Goal: Information Seeking & Learning: Check status

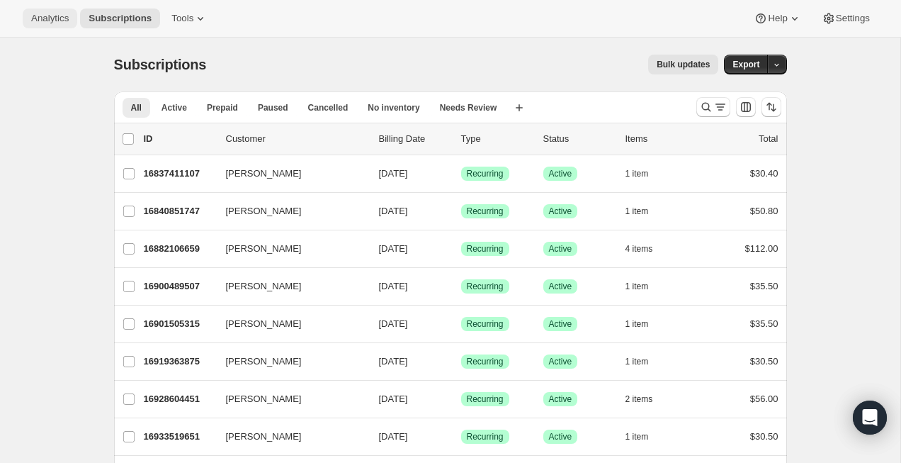
click at [62, 15] on span "Analytics" at bounding box center [50, 18] width 38 height 11
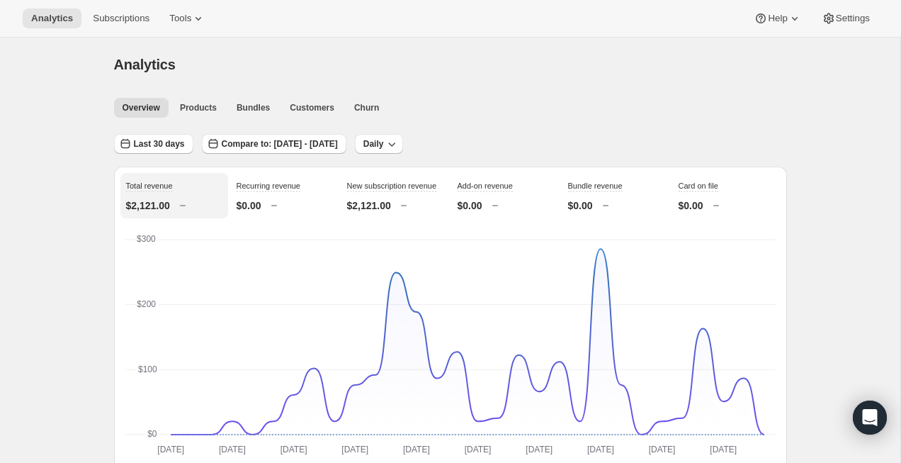
click at [380, 213] on p "$2,121.00" at bounding box center [369, 205] width 44 height 14
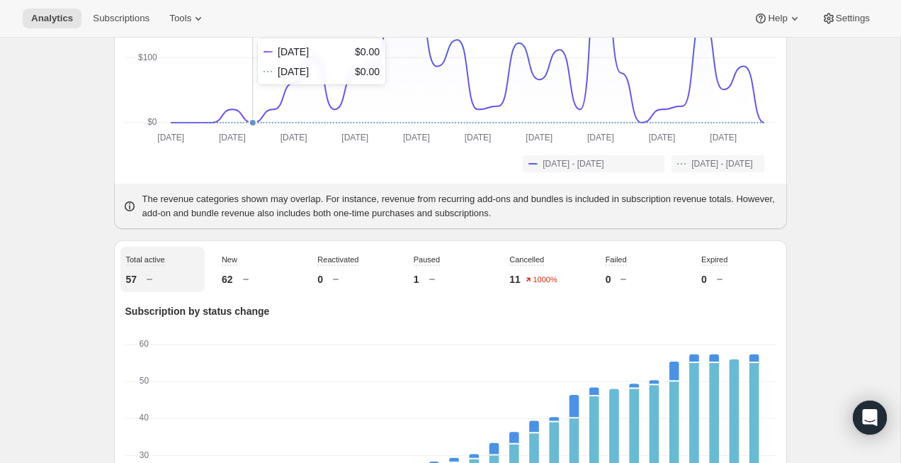
scroll to position [372, 0]
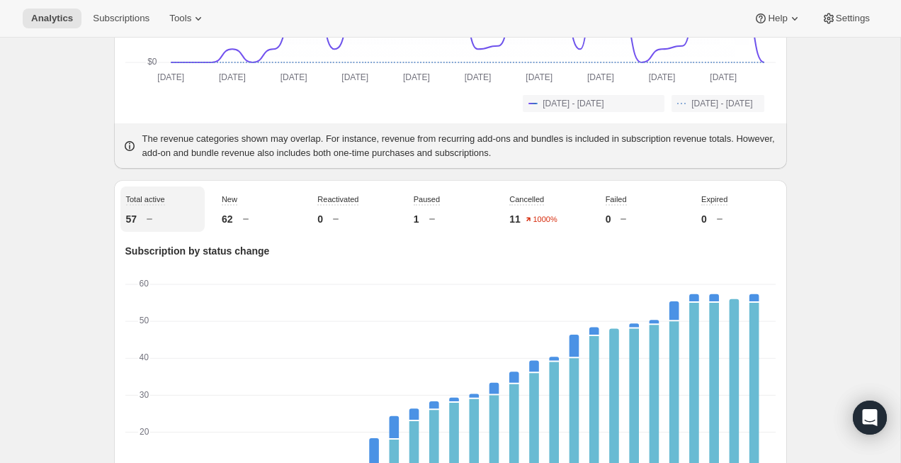
click at [261, 226] on div "62" at bounding box center [258, 219] width 73 height 14
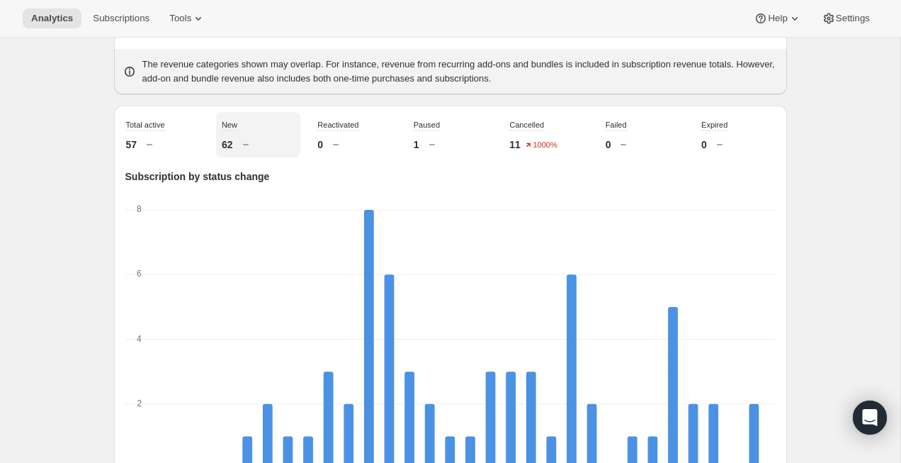
scroll to position [448, 0]
click at [148, 148] on div "Total active 57" at bounding box center [162, 133] width 84 height 45
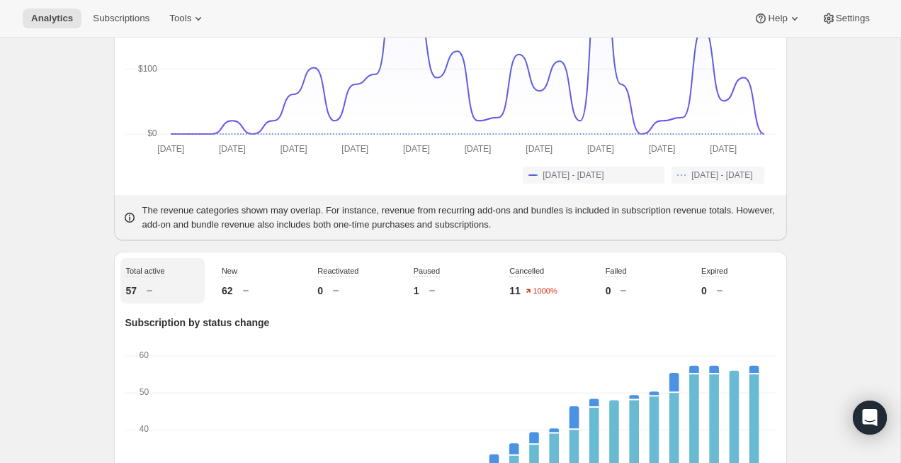
scroll to position [0, 0]
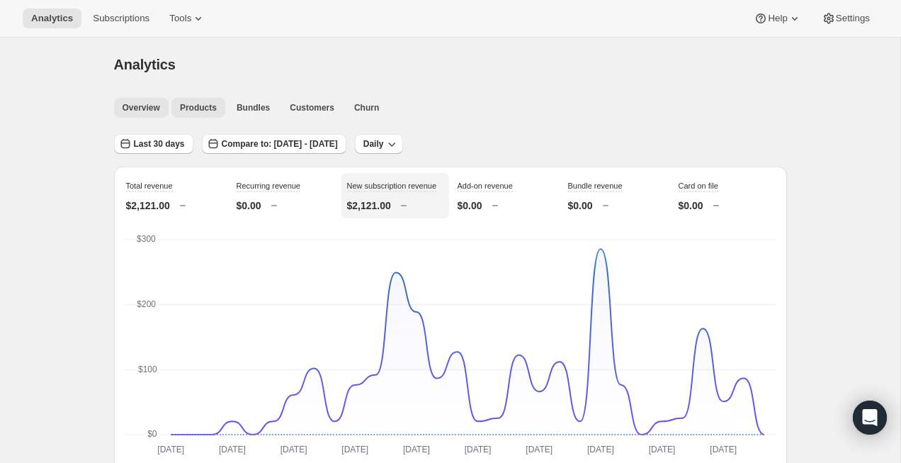
click at [185, 103] on span "Products" at bounding box center [198, 107] width 37 height 11
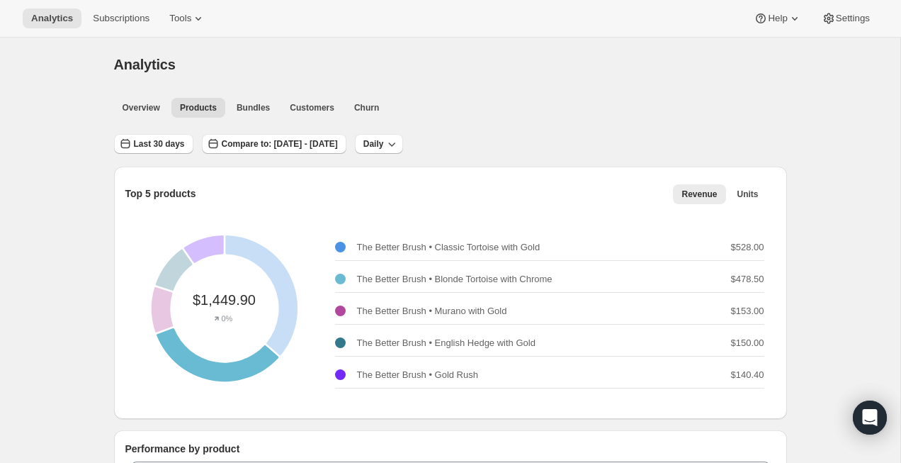
click at [201, 366] on div "The Better Brush: The Better Brush - 478.5" at bounding box center [224, 308] width 293 height 293
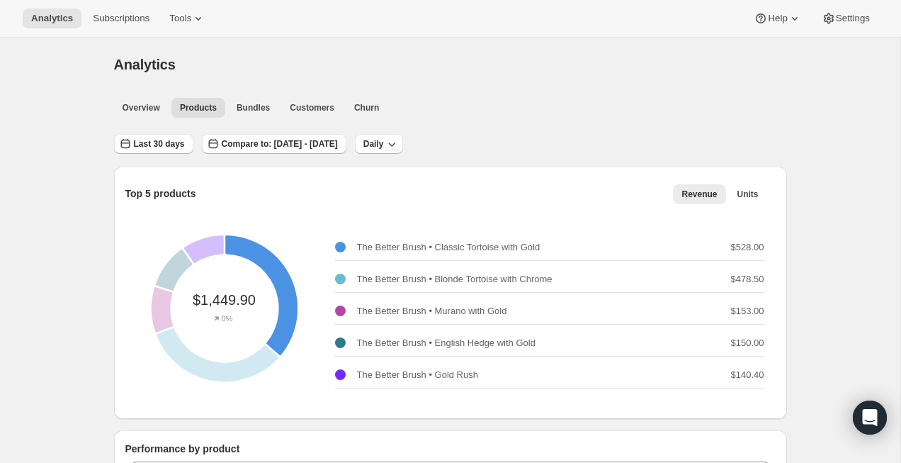
click at [293, 319] on div "The Better Brush: The Better Brush - 528" at bounding box center [224, 308] width 293 height 293
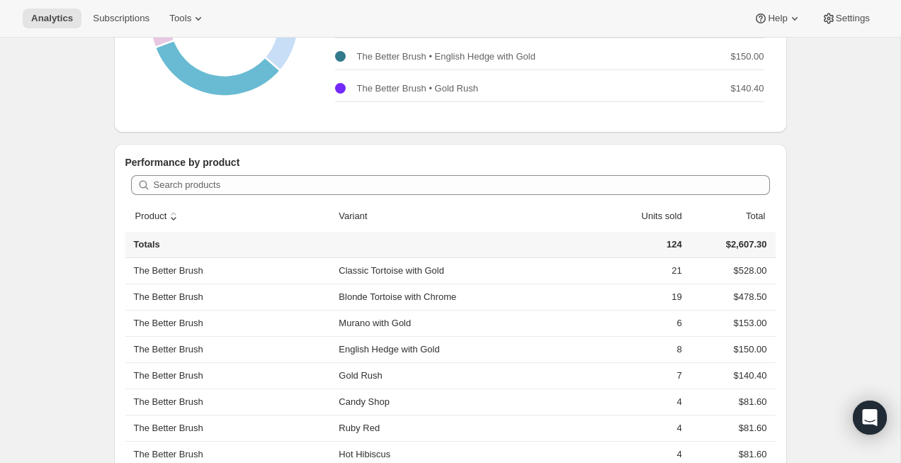
scroll to position [387, 0]
